Goal: Task Accomplishment & Management: Use online tool/utility

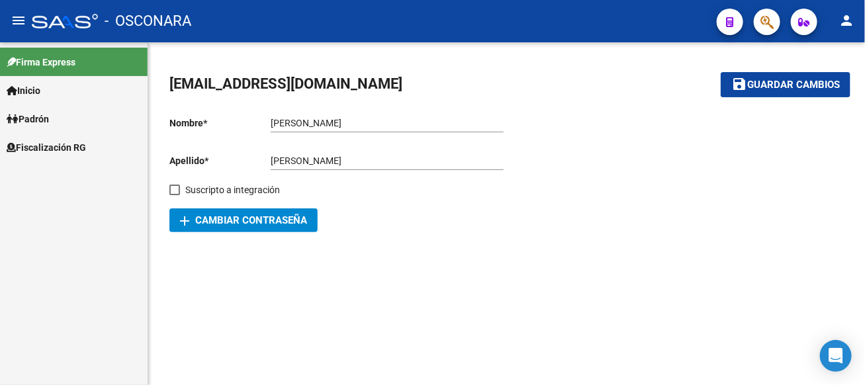
click at [32, 87] on span "Inicio" at bounding box center [24, 90] width 34 height 15
click at [65, 204] on span "Fiscalización RG" at bounding box center [46, 204] width 79 height 15
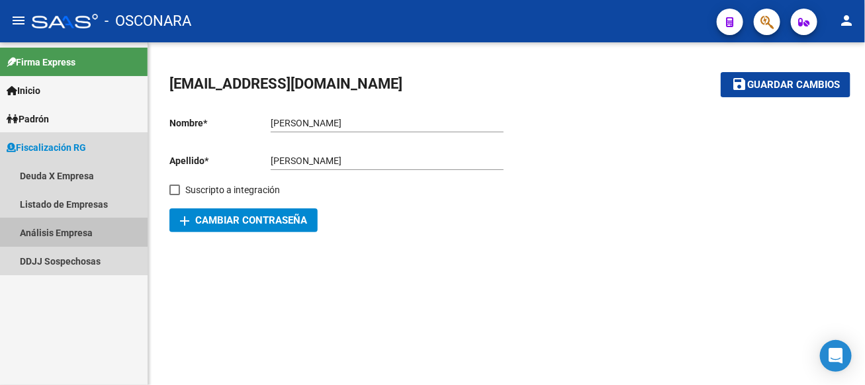
click at [24, 233] on link "Análisis Empresa" at bounding box center [74, 232] width 148 height 28
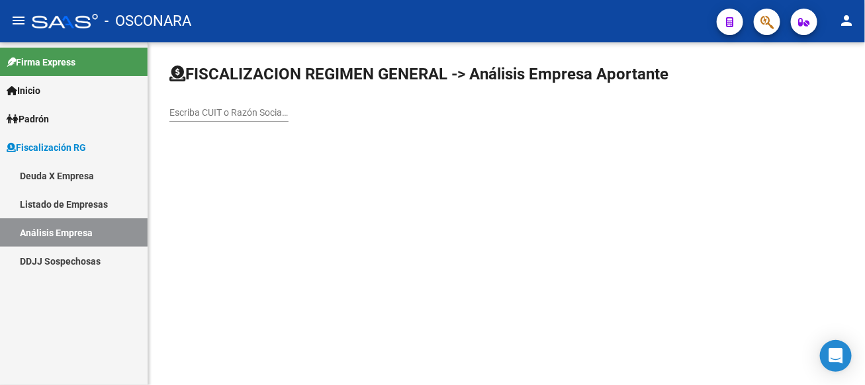
drag, startPoint x: 747, startPoint y: 102, endPoint x: 744, endPoint y: 109, distance: 8.0
click at [288, 104] on div "Escriba CUIT o Razón Social para buscar" at bounding box center [228, 108] width 119 height 26
type input "arvi"
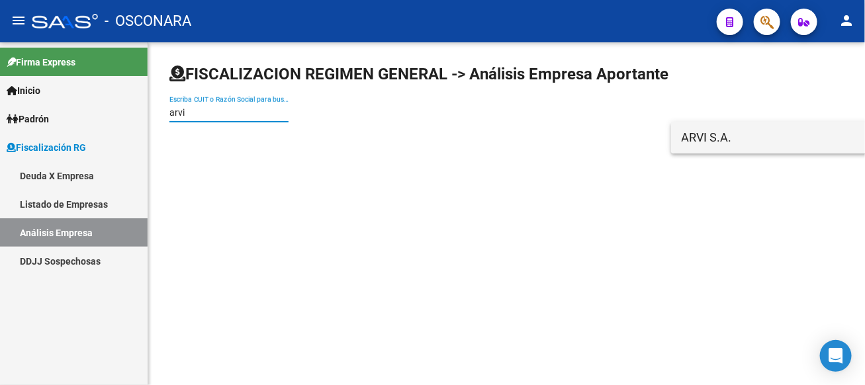
click at [740, 128] on span "ARVI S.A." at bounding box center [869, 138] width 376 height 32
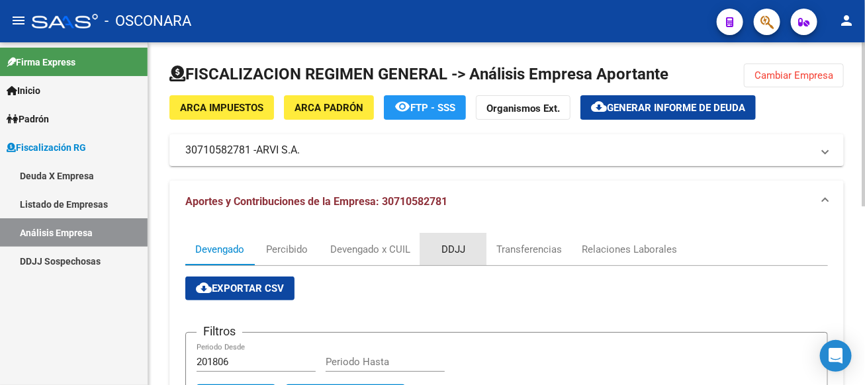
click at [453, 245] on div "DDJJ" at bounding box center [453, 249] width 24 height 15
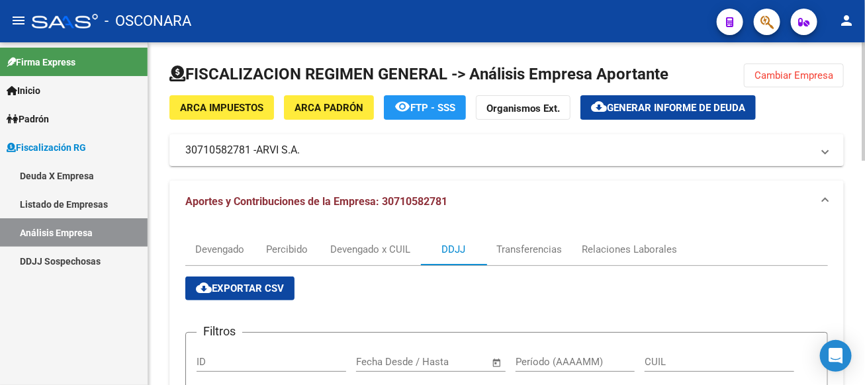
click at [462, 150] on mat-panel-title "30710582781 - [PERSON_NAME]" at bounding box center [498, 150] width 626 height 15
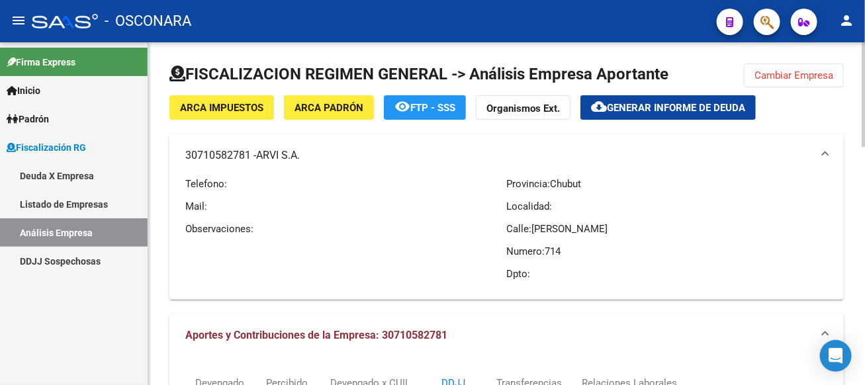
click at [462, 150] on mat-panel-title "30710582781 - [PERSON_NAME]" at bounding box center [498, 155] width 626 height 15
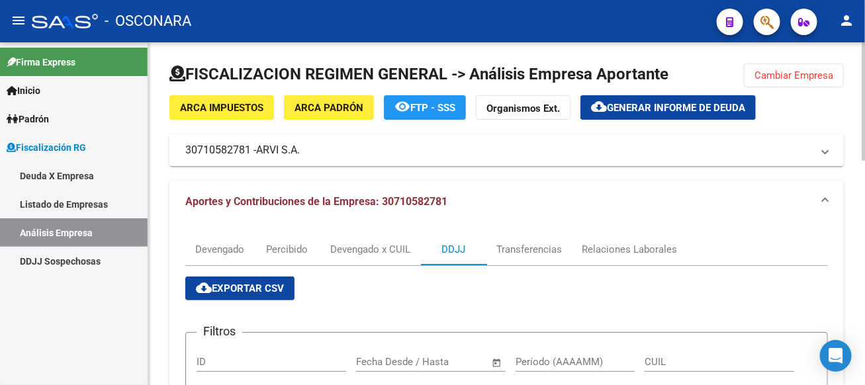
click at [266, 286] on span "cloud_download Exportar CSV" at bounding box center [240, 288] width 88 height 12
click at [265, 161] on mat-expansion-panel-header "30710582781 - [PERSON_NAME]" at bounding box center [506, 150] width 674 height 32
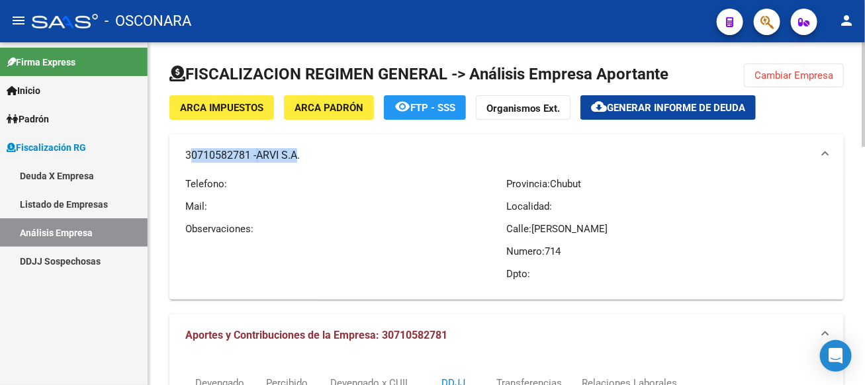
drag, startPoint x: 185, startPoint y: 152, endPoint x: 301, endPoint y: 152, distance: 116.4
click at [301, 152] on mat-panel-title "30710582781 - [PERSON_NAME]" at bounding box center [498, 155] width 626 height 15
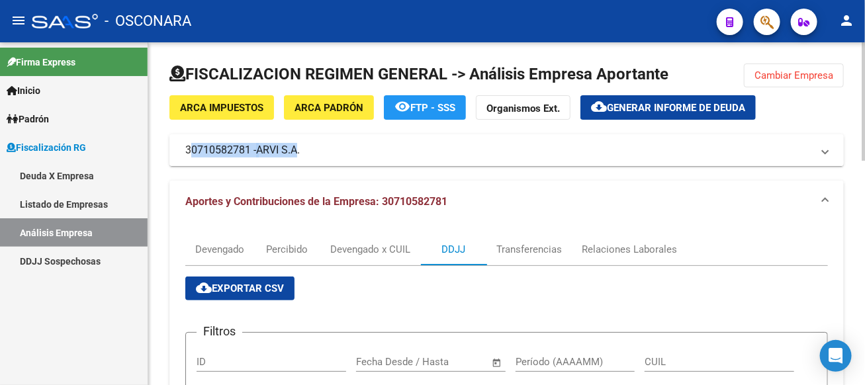
copy mat-panel-title "30710582781 - [PERSON_NAME]"
click at [656, 108] on span "Generar informe de deuda" at bounding box center [676, 108] width 138 height 12
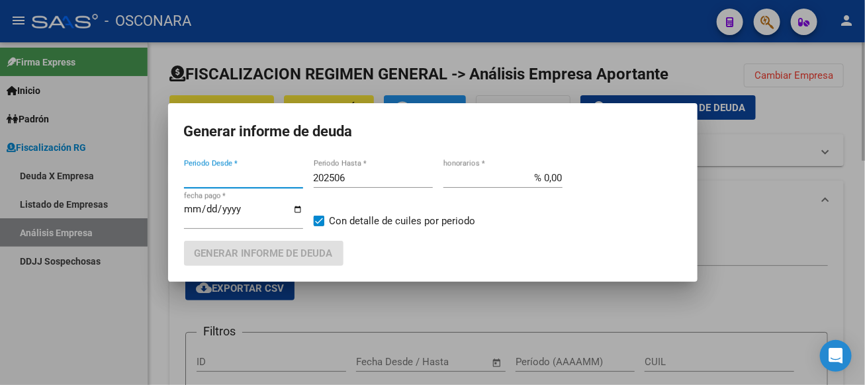
type input "201806"
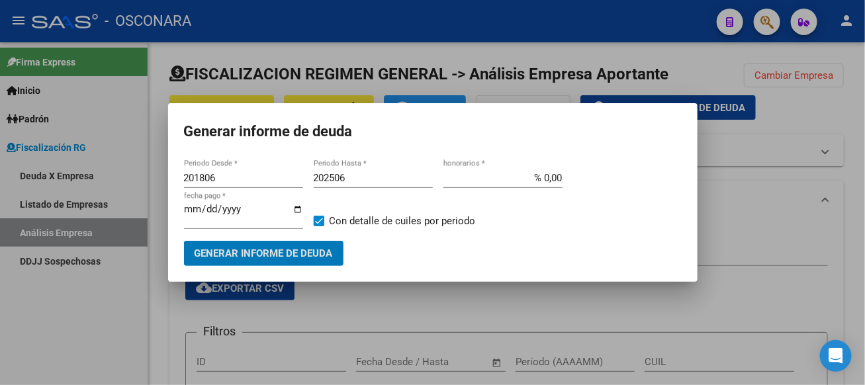
click at [350, 183] on input "202506" at bounding box center [373, 178] width 119 height 12
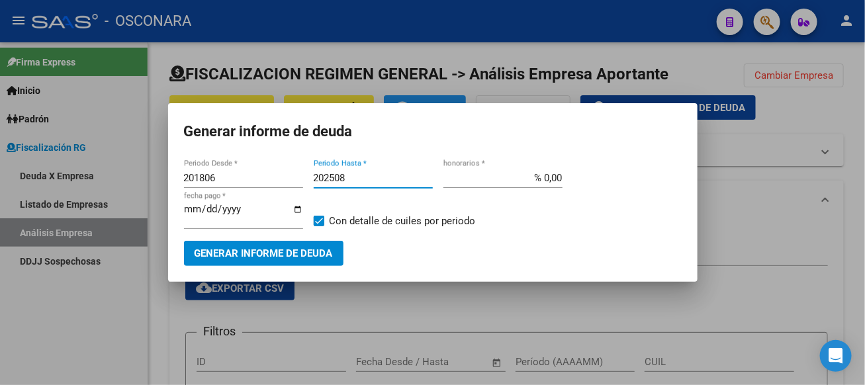
type input "202508"
click at [260, 267] on mat-dialog-container "Generar informe de deuda 201806 Periodo Desde * 202508 Periodo Hasta * % 0,00 h…" at bounding box center [432, 192] width 529 height 178
click at [258, 259] on button "Generar informe de deuda" at bounding box center [263, 253] width 159 height 24
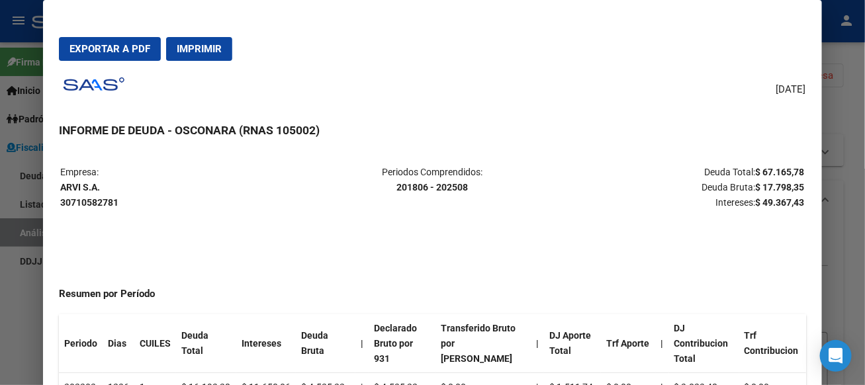
click at [847, 101] on div at bounding box center [432, 192] width 865 height 385
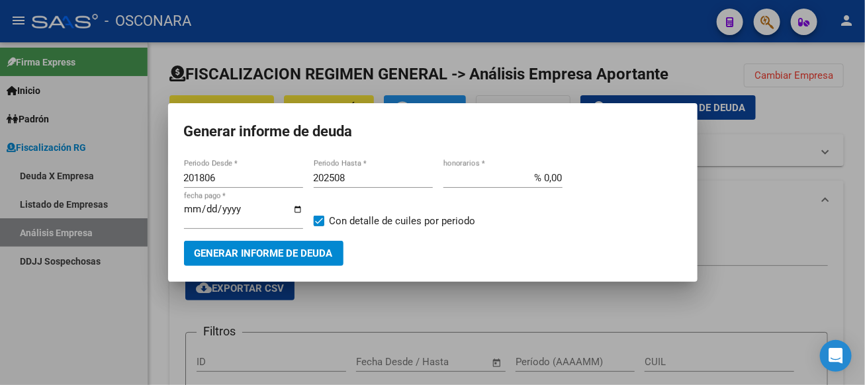
click at [764, 217] on div at bounding box center [432, 192] width 865 height 385
